Goal: Entertainment & Leisure: Consume media (video, audio)

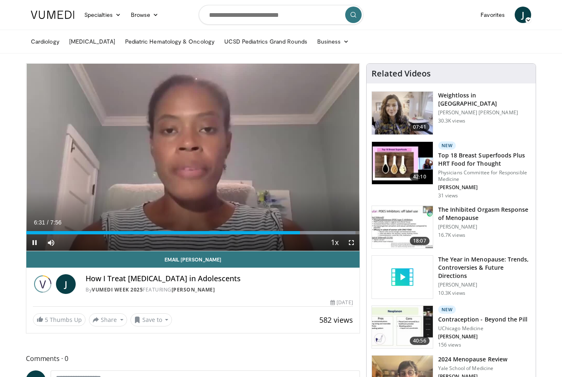
click at [199, 151] on div "10 seconds Tap to unmute" at bounding box center [192, 157] width 333 height 187
click at [208, 210] on div "10 seconds Tap to unmute" at bounding box center [192, 157] width 333 height 187
click at [194, 192] on div "10 seconds Tap to unmute" at bounding box center [192, 157] width 333 height 187
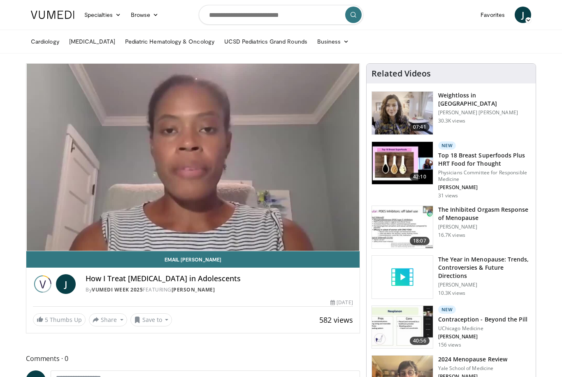
click at [184, 161] on div "10 seconds Tap to unmute" at bounding box center [192, 157] width 333 height 187
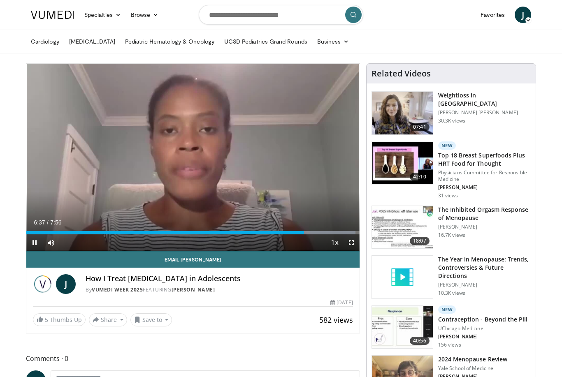
click at [63, 211] on div "10 seconds Tap to unmute" at bounding box center [192, 157] width 333 height 187
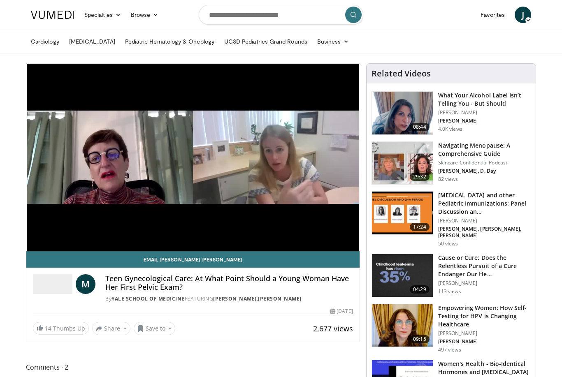
click at [213, 219] on div "10 seconds Tap to unmute" at bounding box center [192, 157] width 333 height 187
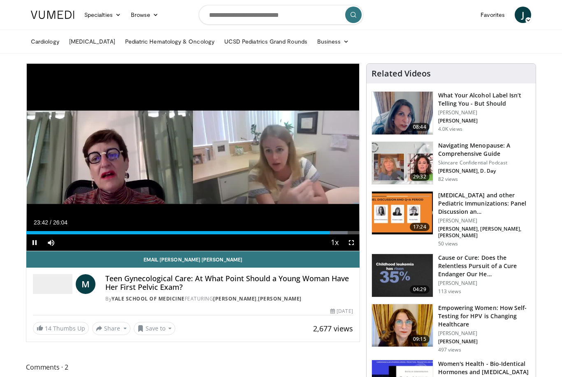
click at [182, 233] on div "Progress Bar" at bounding box center [177, 232] width 303 height 3
